Goal: Navigation & Orientation: Find specific page/section

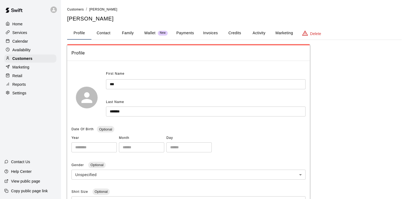
click at [26, 44] on p "Calendar" at bounding box center [20, 41] width 16 height 5
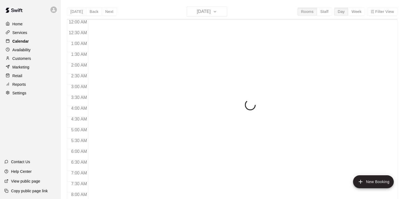
scroll to position [332, 0]
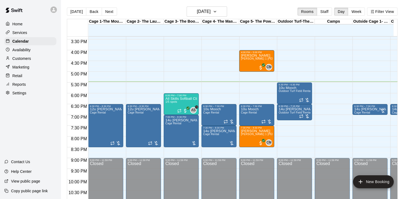
click at [19, 87] on p "Reports" at bounding box center [18, 84] width 13 height 5
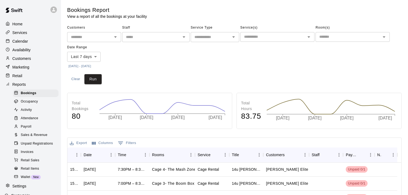
click at [27, 138] on span "Sales & Revenue" at bounding box center [34, 134] width 27 height 5
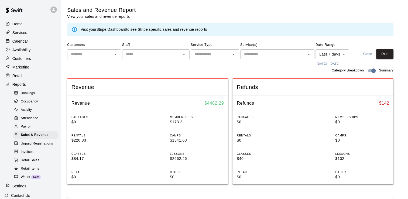
click at [160, 52] on input "text" at bounding box center [151, 54] width 55 height 7
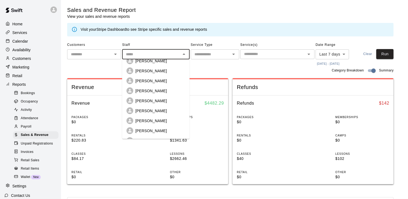
scroll to position [52, 0]
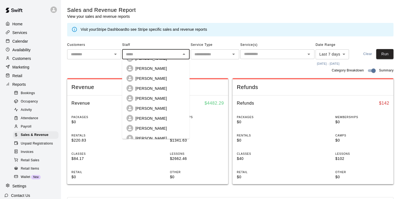
click at [167, 76] on div "[PERSON_NAME]" at bounding box center [160, 78] width 50 height 5
type input "**********"
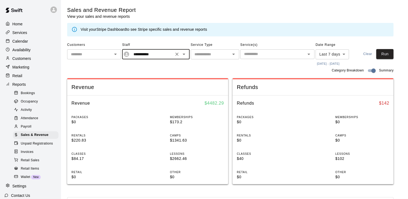
click at [322, 63] on button "[DATE] - [DATE]" at bounding box center [327, 63] width 25 height 7
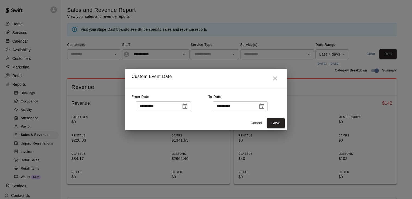
click at [188, 107] on icon "Choose date, selected date is Oct 8, 2025" at bounding box center [185, 106] width 6 height 6
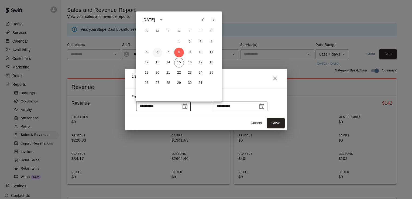
click at [158, 51] on button "6" at bounding box center [158, 52] width 10 height 10
type input "**********"
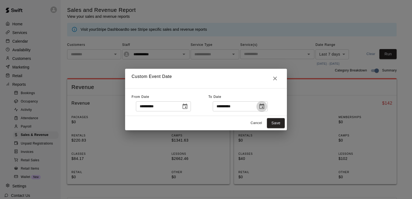
click at [264, 105] on icon "Choose date, selected date is Oct 15, 2025" at bounding box center [261, 105] width 5 height 5
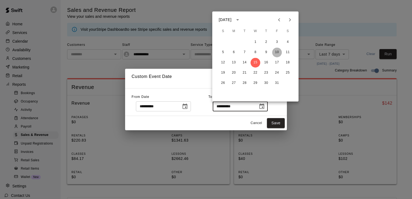
click at [278, 50] on button "10" at bounding box center [277, 52] width 10 height 10
type input "**********"
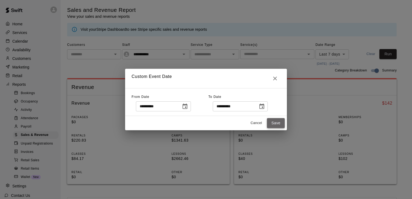
click at [274, 124] on button "Save" at bounding box center [276, 123] width 18 height 10
type input "******"
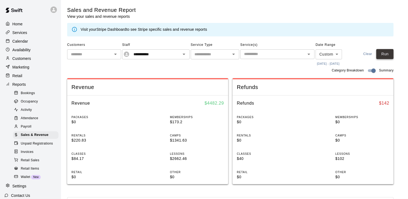
click at [391, 56] on button "Run" at bounding box center [384, 54] width 17 height 10
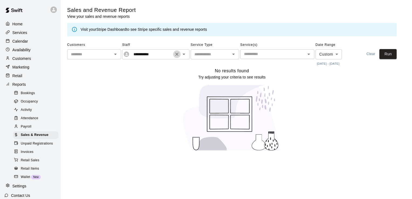
click at [176, 53] on icon "Clear" at bounding box center [176, 54] width 3 height 3
click at [389, 55] on button "Run" at bounding box center [387, 54] width 17 height 10
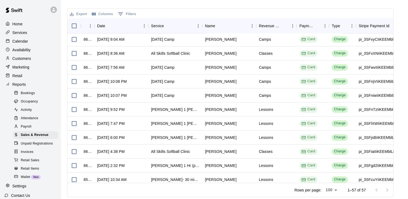
scroll to position [479, 0]
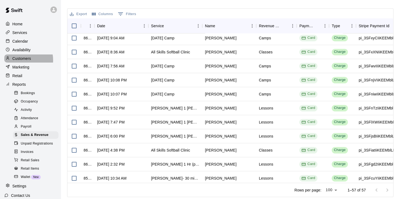
click at [19, 61] on p "Customers" at bounding box center [21, 58] width 19 height 5
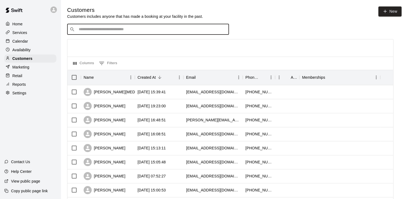
click at [132, 30] on input "Search customers by name or email" at bounding box center [151, 29] width 149 height 5
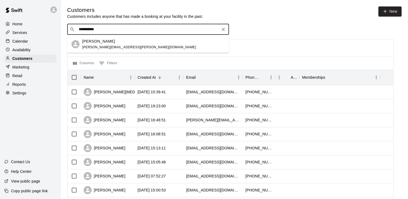
type input "**********"
click at [129, 46] on div "[PERSON_NAME] [PERSON_NAME][EMAIL_ADDRESS][PERSON_NAME][DOMAIN_NAME]" at bounding box center [153, 45] width 142 height 12
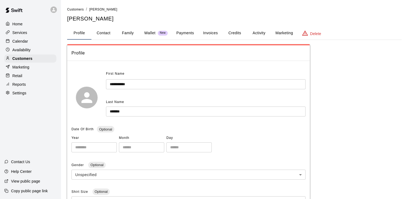
click at [208, 35] on button "Invoices" at bounding box center [210, 33] width 24 height 13
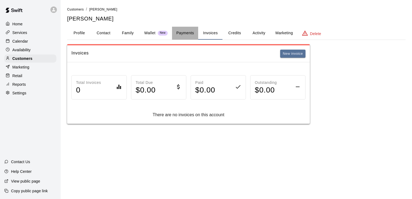
click at [187, 34] on button "Payments" at bounding box center [185, 33] width 26 height 13
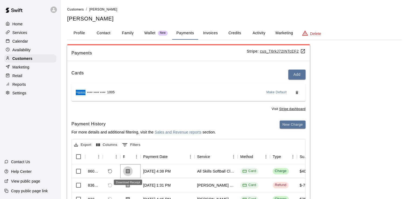
click at [128, 170] on icon "Download Receipt" at bounding box center [128, 171] width 4 height 5
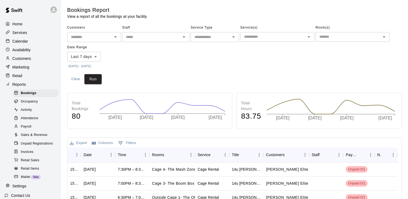
click at [23, 35] on p "Services" at bounding box center [19, 32] width 15 height 5
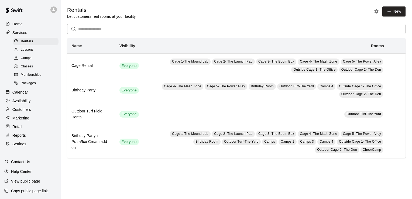
click at [30, 68] on span "Classes" at bounding box center [27, 66] width 12 height 5
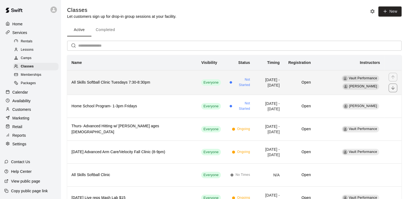
click at [116, 82] on h6 "All Skills Softball Clinic Tuesdays 7:30-8:30pm" at bounding box center [131, 83] width 121 height 6
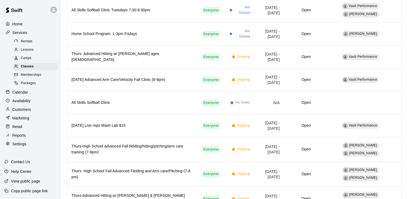
scroll to position [73, 0]
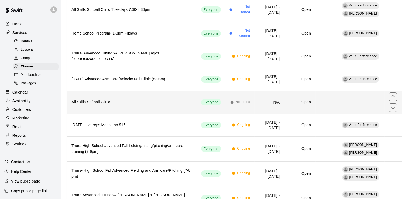
click at [105, 99] on h6 "All Skills Softball Clinic" at bounding box center [131, 102] width 121 height 6
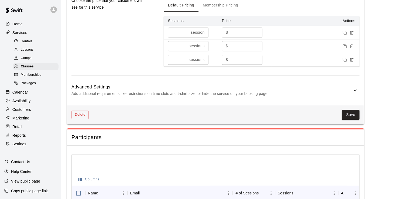
scroll to position [568, 0]
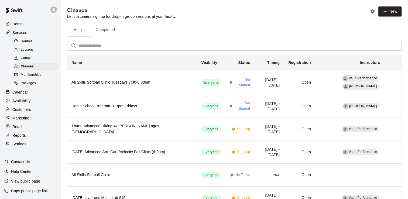
click at [106, 30] on button "Completed" at bounding box center [105, 29] width 28 height 13
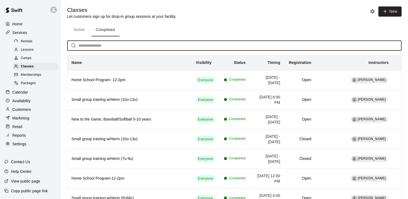
click at [133, 43] on input "text" at bounding box center [239, 46] width 323 height 10
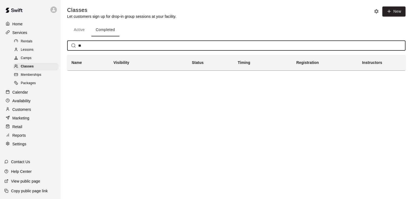
type input "*"
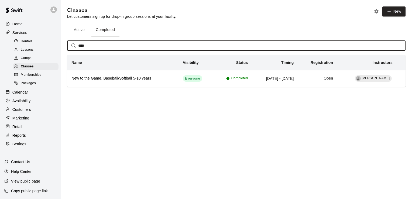
type input "****"
click at [27, 59] on span "Camps" at bounding box center [26, 58] width 11 height 5
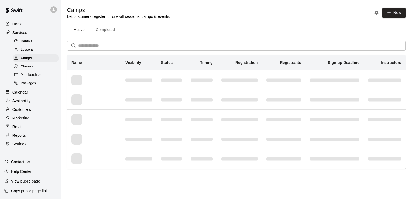
click at [89, 45] on input "text" at bounding box center [241, 46] width 327 height 10
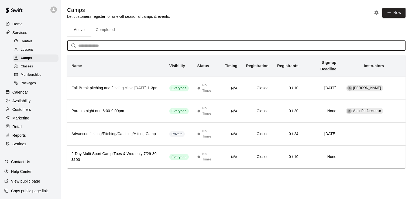
click at [106, 30] on button "Completed" at bounding box center [105, 29] width 28 height 13
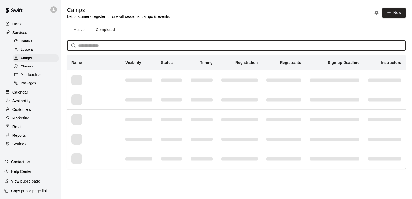
click at [95, 45] on input "text" at bounding box center [241, 46] width 327 height 10
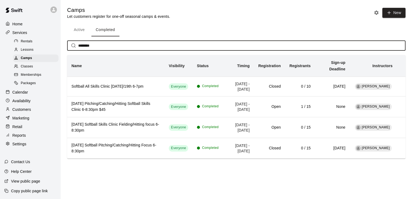
type input "********"
click at [81, 31] on button "Active" at bounding box center [79, 29] width 24 height 13
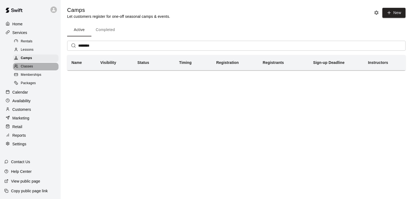
click at [25, 67] on span "Classes" at bounding box center [27, 66] width 12 height 5
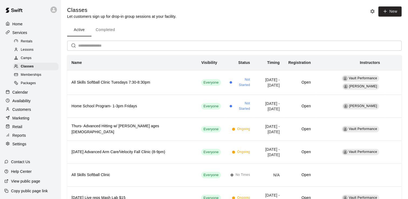
click at [108, 27] on button "Completed" at bounding box center [105, 29] width 28 height 13
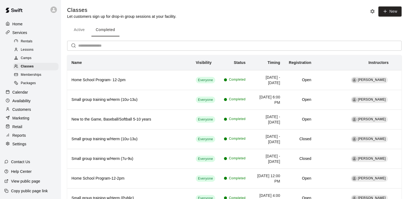
click at [92, 45] on input "text" at bounding box center [239, 46] width 323 height 10
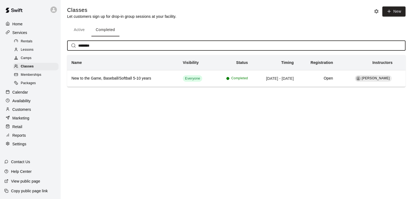
type input "********"
click at [12, 22] on div at bounding box center [9, 24] width 7 height 5
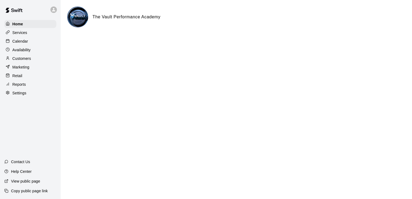
click at [26, 43] on p "Calendar" at bounding box center [20, 41] width 16 height 5
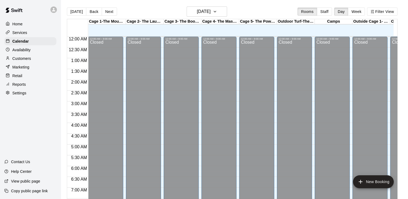
scroll to position [332, 0]
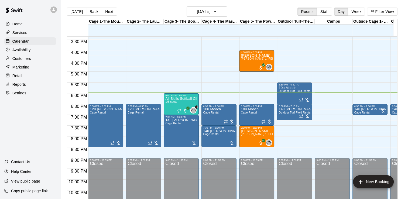
click at [395, 112] on span "Cage Rental" at bounding box center [400, 112] width 16 height 3
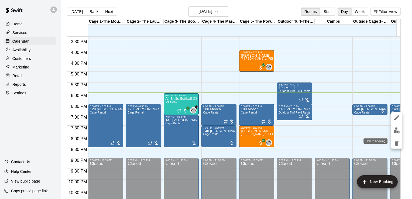
click at [398, 142] on icon "delete" at bounding box center [396, 143] width 6 height 6
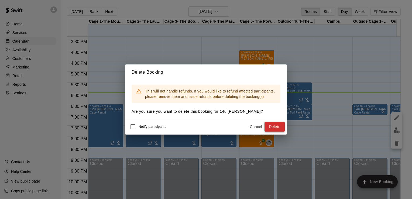
click at [276, 126] on button "Delete" at bounding box center [274, 127] width 20 height 10
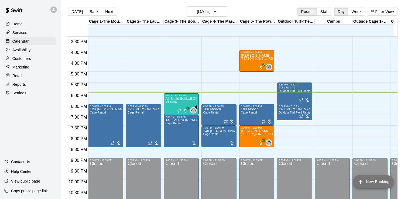
click at [380, 182] on button "New Booking" at bounding box center [373, 181] width 41 height 13
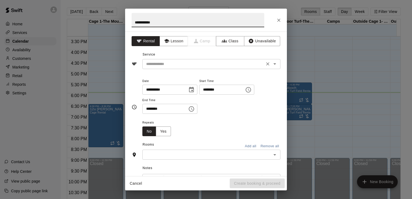
type input "**********"
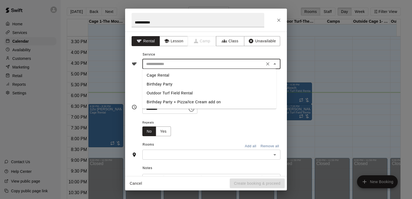
click at [158, 63] on input "text" at bounding box center [203, 64] width 119 height 7
click at [160, 73] on li "Cage Rental" at bounding box center [209, 75] width 134 height 9
type input "**********"
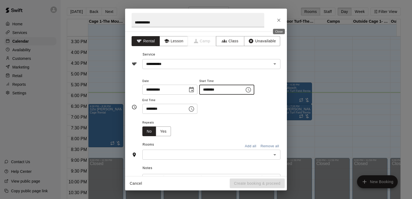
click at [278, 18] on icon "Close" at bounding box center [278, 20] width 5 height 5
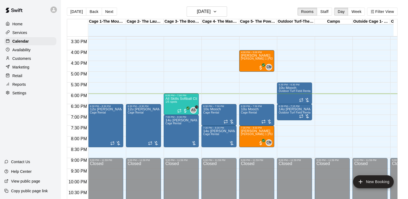
click at [19, 53] on p "Availability" at bounding box center [21, 49] width 18 height 5
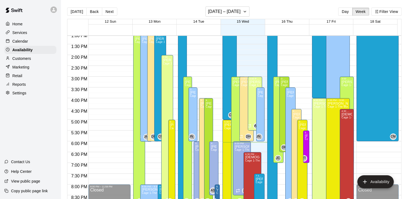
scroll to position [291, 0]
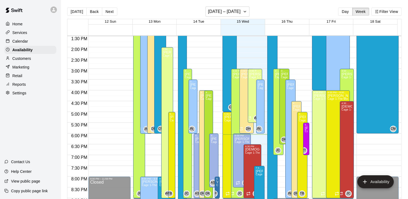
click at [22, 35] on p "Services" at bounding box center [19, 32] width 15 height 5
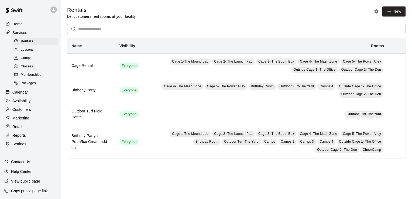
click at [22, 93] on p "Calendar" at bounding box center [20, 91] width 16 height 5
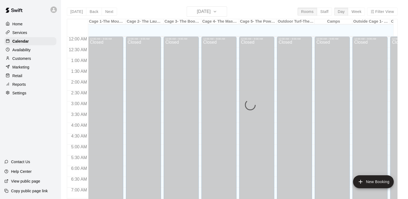
click at [227, 13] on div "[DATE] Back [DATE][DATE] Rooms Staff Day Week Filter View Cage 1-The Mound Lab …" at bounding box center [232, 105] width 330 height 199
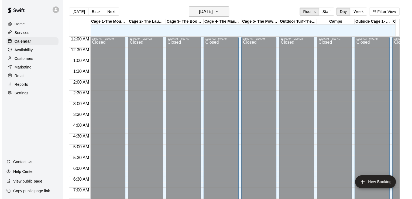
scroll to position [332, 0]
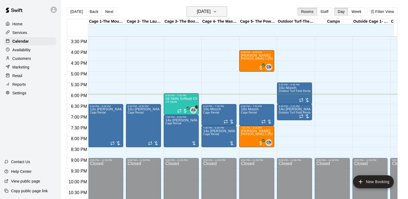
click at [224, 12] on button "[DATE]" at bounding box center [207, 11] width 40 height 10
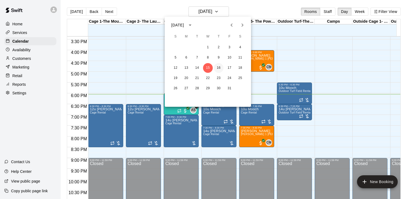
click at [220, 69] on button "16" at bounding box center [219, 68] width 10 height 10
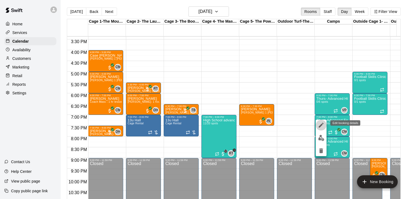
click at [322, 124] on icon "edit" at bounding box center [321, 125] width 6 height 6
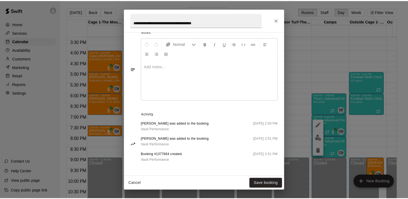
scroll to position [0, 0]
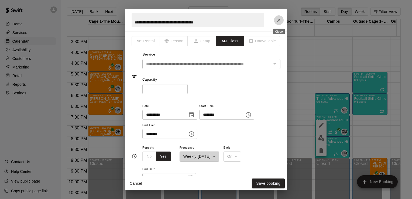
click at [279, 20] on icon "Close" at bounding box center [278, 20] width 3 height 3
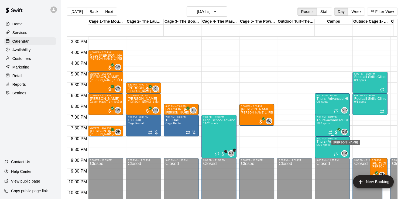
click at [344, 133] on span "CM" at bounding box center [344, 131] width 5 height 5
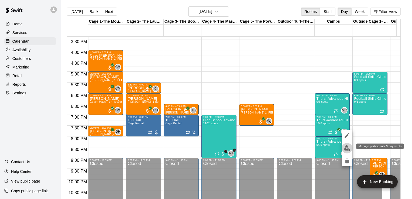
click at [346, 146] on img "edit" at bounding box center [347, 148] width 6 height 6
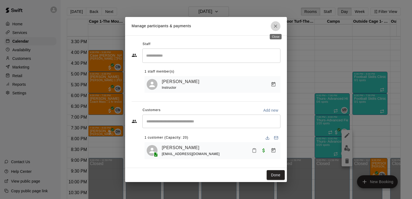
click at [274, 23] on icon "Close" at bounding box center [275, 25] width 5 height 5
